Goal: Information Seeking & Learning: Stay updated

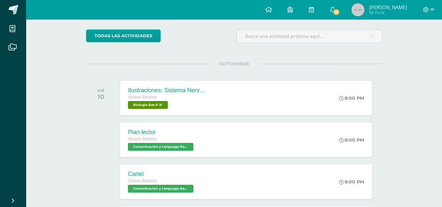
scroll to position [98, 0]
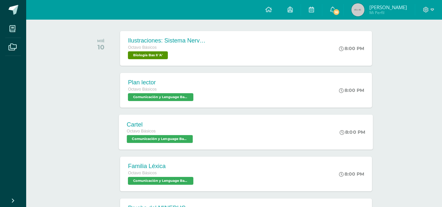
click at [254, 125] on div "Cartel Octavo Básicos Comunicación y Lenguage Bas II 'A' 8:00 PM Cartel Comunic…" at bounding box center [246, 132] width 254 height 35
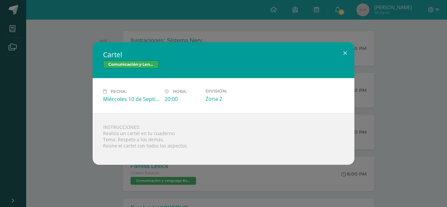
click at [418, 39] on div "Cartel Comunicación y Lenguage Bas II Fecha: Miércoles 10 de Septiembre Hora: 2…" at bounding box center [223, 103] width 447 height 207
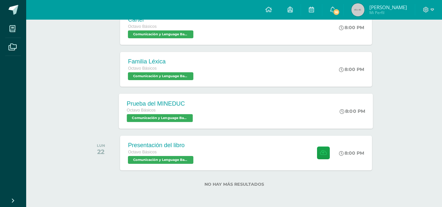
scroll to position [204, 0]
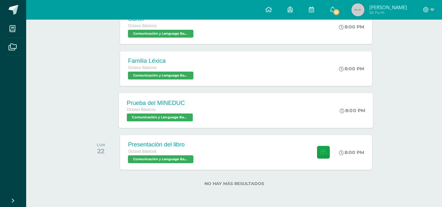
click at [213, 105] on div "Prueba del MINEDUC Octavo Básicos Comunicación y Lenguage Bas II 'A' 8:00 PM Pr…" at bounding box center [246, 110] width 254 height 35
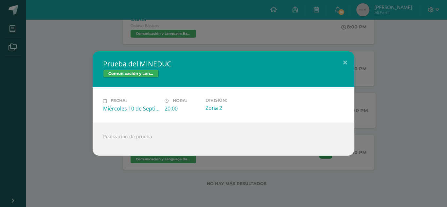
click at [389, 25] on div "Prueba del MINEDUC Comunicación y Lenguage Bas II Fecha: Miércoles 10 de Septie…" at bounding box center [223, 103] width 447 height 207
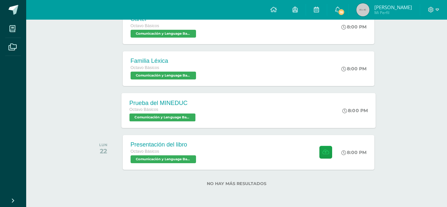
click at [351, 11] on link "Derek Antonio Mi Perfil" at bounding box center [384, 10] width 71 height 20
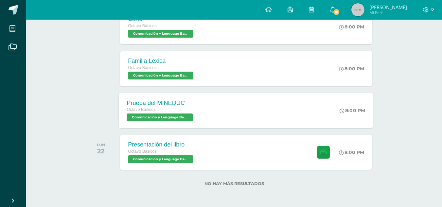
click at [343, 9] on link "16" at bounding box center [333, 10] width 21 height 20
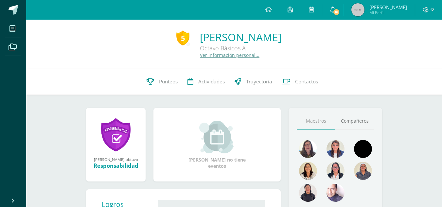
click at [335, 10] on icon at bounding box center [332, 10] width 5 height 6
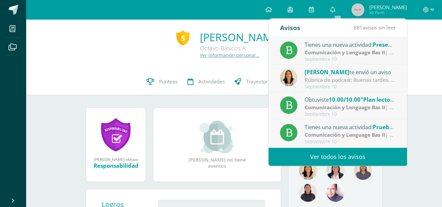
click at [326, 148] on div "Tienes una nueva actividad: Familia Léxica Comunicación y Lenguage Bas II | Zon…" at bounding box center [338, 161] width 138 height 28
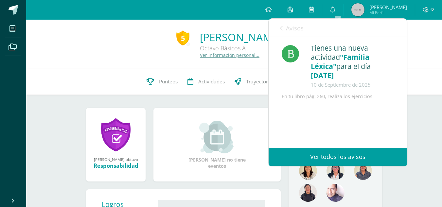
click at [285, 33] on link "Avisos" at bounding box center [292, 28] width 24 height 19
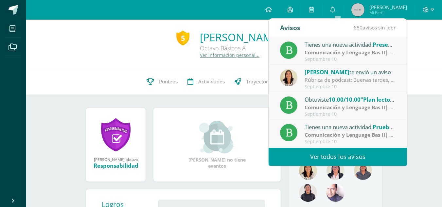
click at [343, 151] on link "Ver todos los avisos" at bounding box center [338, 157] width 138 height 18
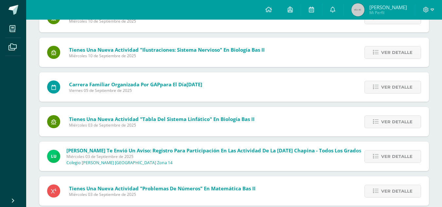
scroll to position [565, 0]
